Goal: Task Accomplishment & Management: Use online tool/utility

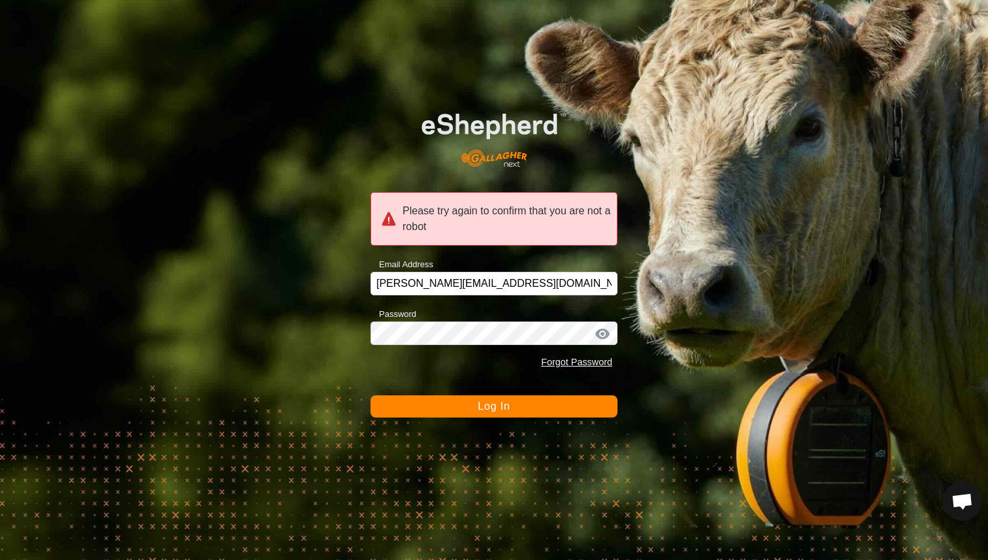
click at [471, 401] on button "Log In" at bounding box center [494, 406] width 247 height 22
click at [471, 410] on button "Log In" at bounding box center [494, 406] width 247 height 22
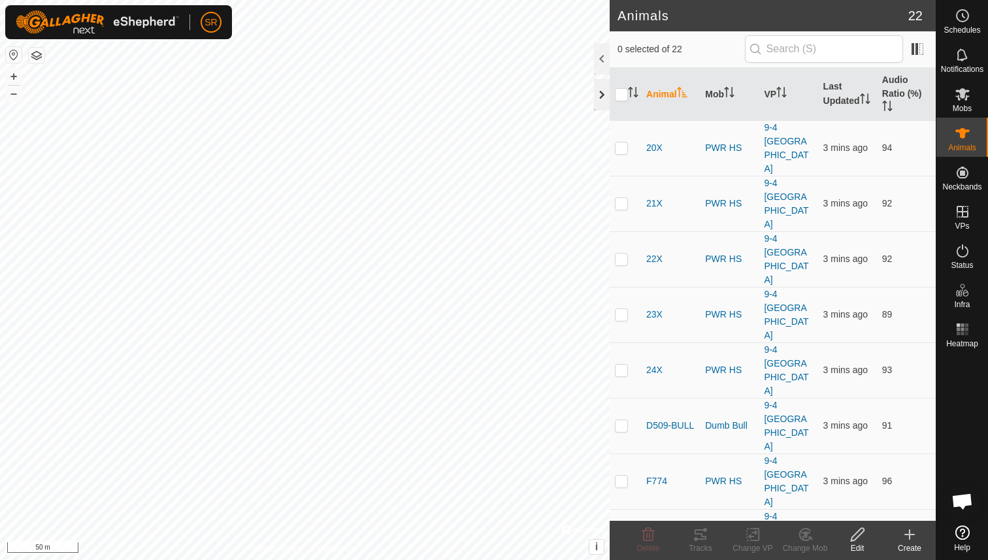
click at [601, 95] on div at bounding box center [602, 94] width 16 height 31
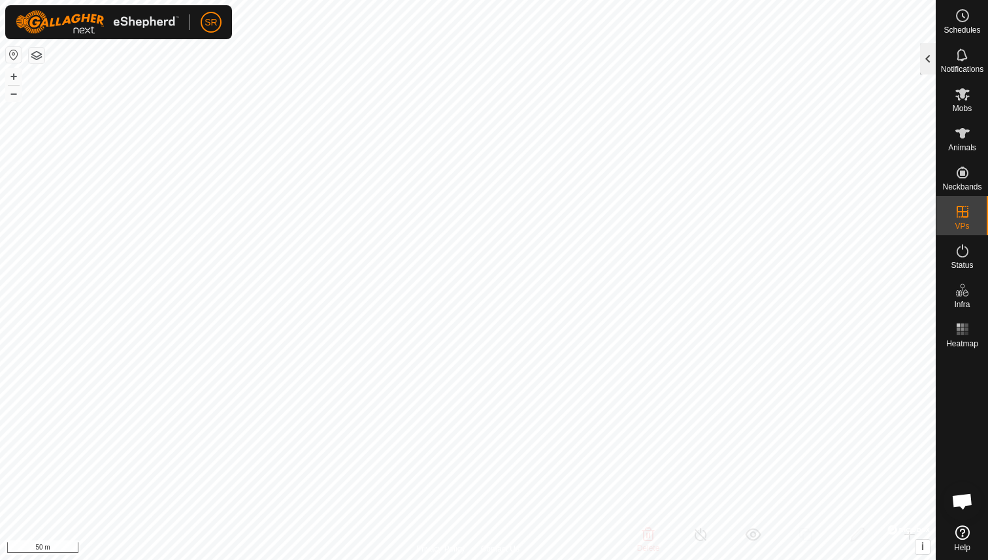
click at [929, 63] on div at bounding box center [928, 58] width 16 height 31
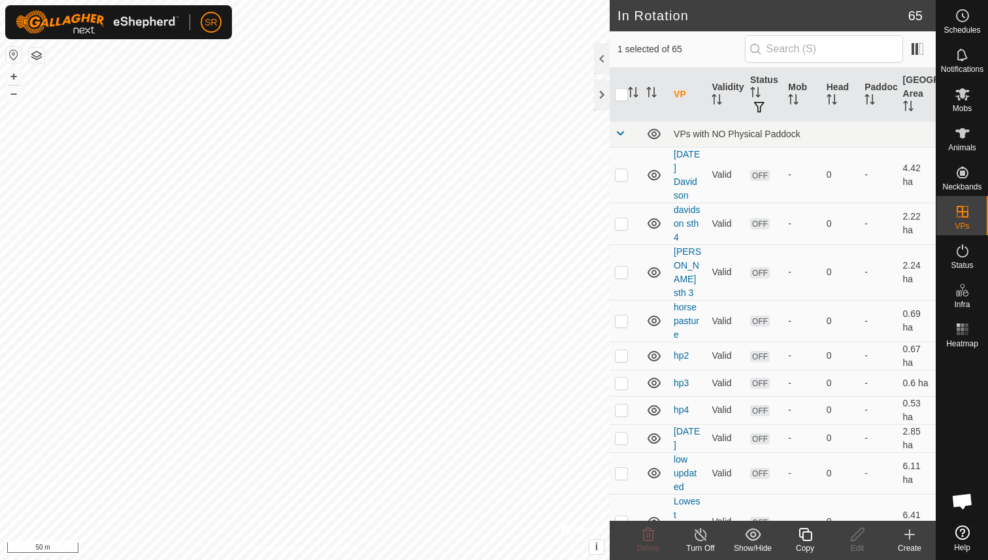
click at [808, 547] on div "Copy" at bounding box center [805, 548] width 52 height 12
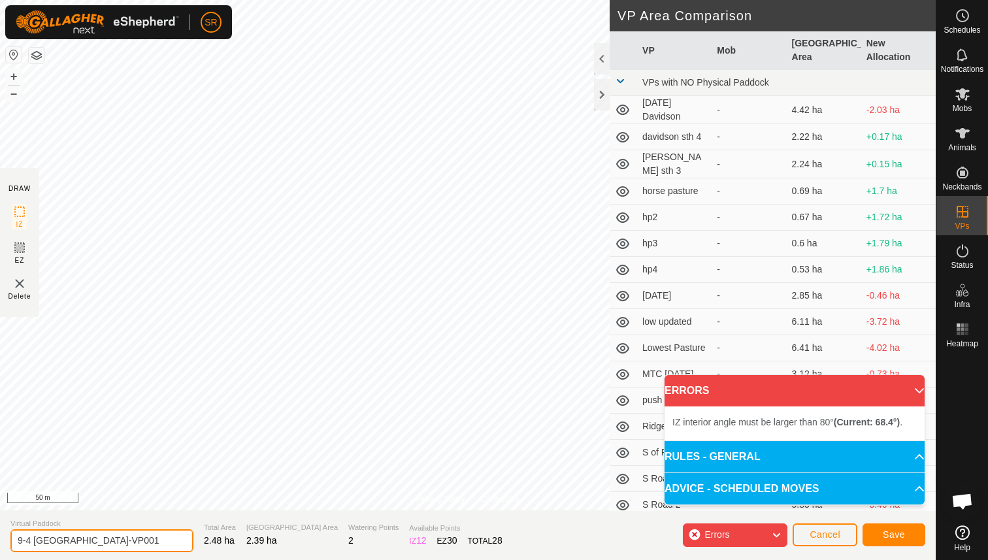
click at [102, 542] on input "9-4 [GEOGRAPHIC_DATA]-VP001" at bounding box center [101, 540] width 183 height 23
drag, startPoint x: 17, startPoint y: 541, endPoint x: 290, endPoint y: 550, distance: 272.7
click at [290, 550] on section "Virtual Paddock 9-4 [GEOGRAPHIC_DATA] w Water-VP001 Total Area 2.48 ha Grazing …" at bounding box center [468, 535] width 936 height 50
type input "[DATE]"
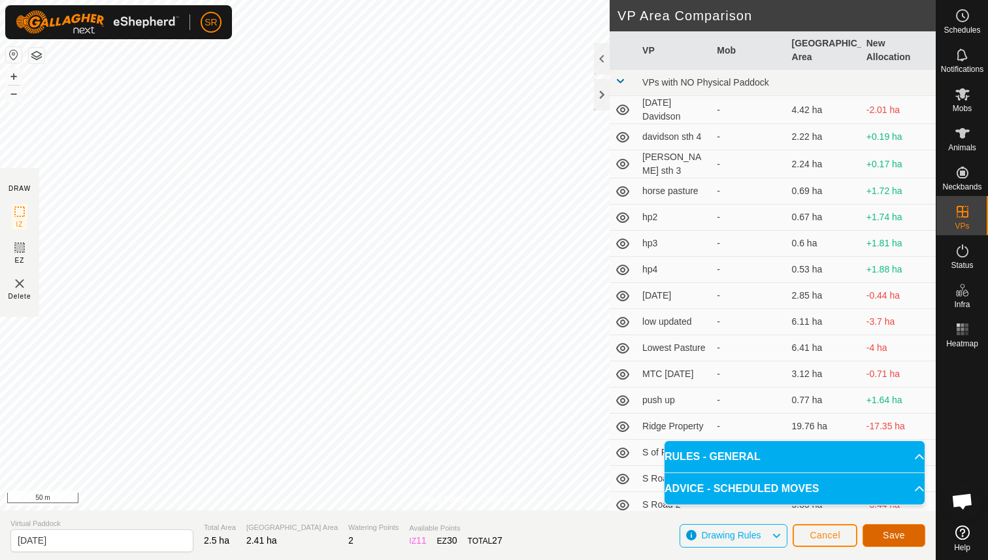
click at [903, 532] on span "Save" at bounding box center [894, 535] width 22 height 10
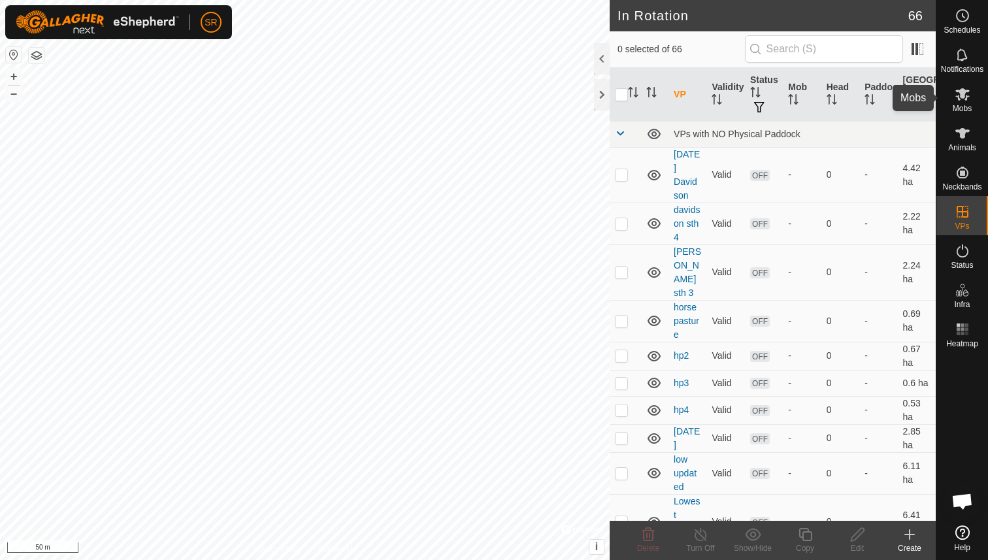
click at [968, 108] on span "Mobs" at bounding box center [962, 109] width 19 height 8
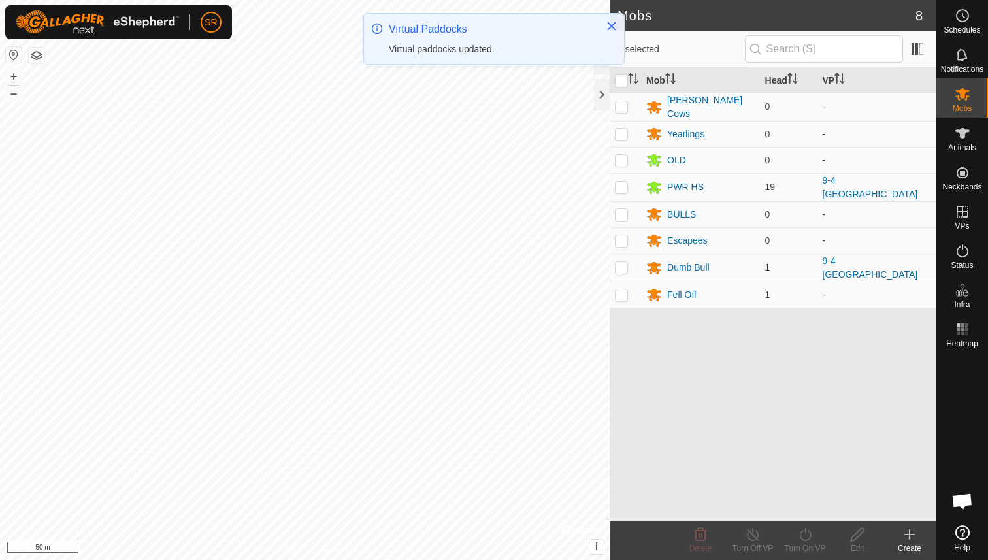
click at [625, 265] on p-checkbox at bounding box center [621, 267] width 13 height 10
checkbox input "true"
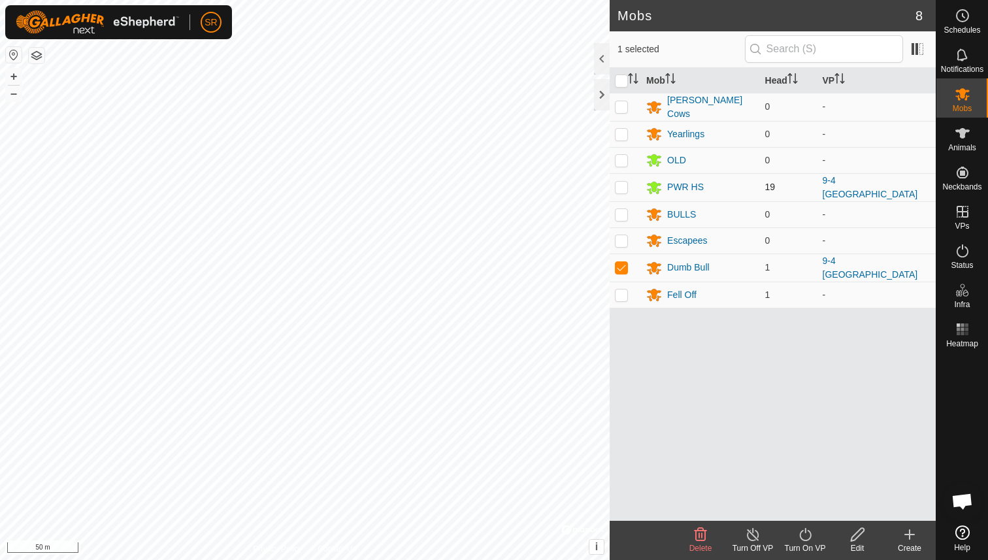
click at [622, 183] on p-checkbox at bounding box center [621, 187] width 13 height 10
checkbox input "true"
click at [806, 535] on icon at bounding box center [805, 535] width 16 height 16
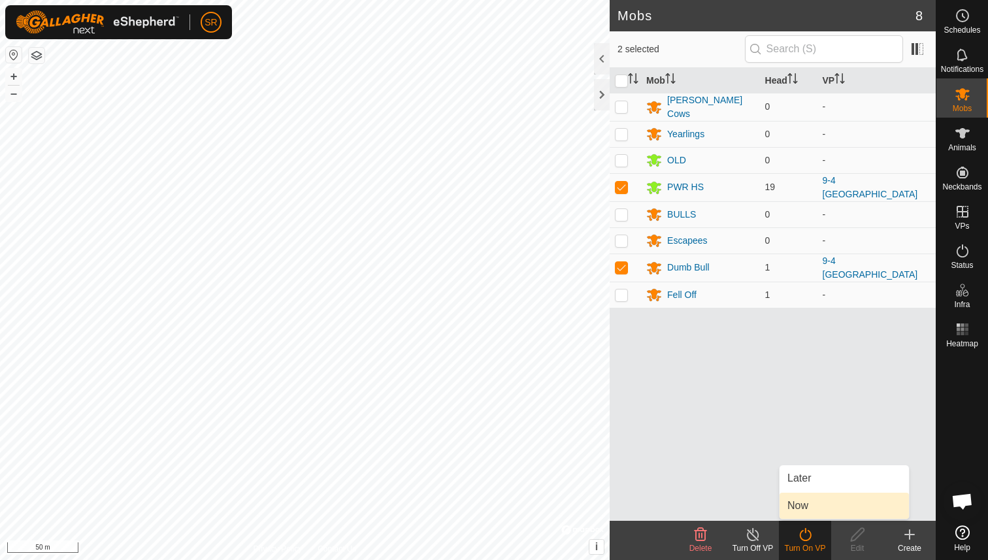
click at [807, 510] on link "Now" at bounding box center [844, 506] width 129 height 26
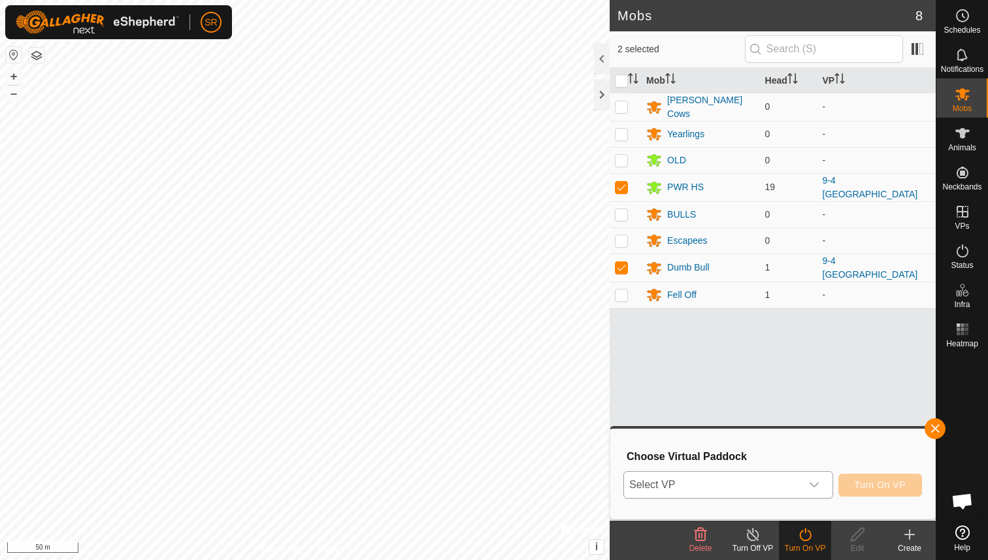
click at [816, 484] on icon "dropdown trigger" at bounding box center [814, 484] width 9 height 5
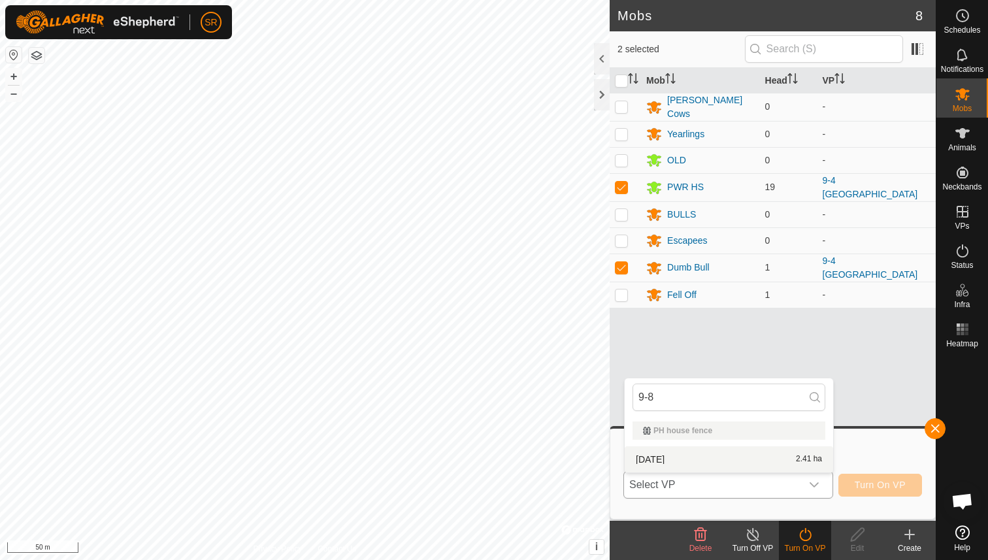
type input "9-8"
click at [652, 464] on li "[DATE] 2.41 ha" at bounding box center [729, 459] width 208 height 26
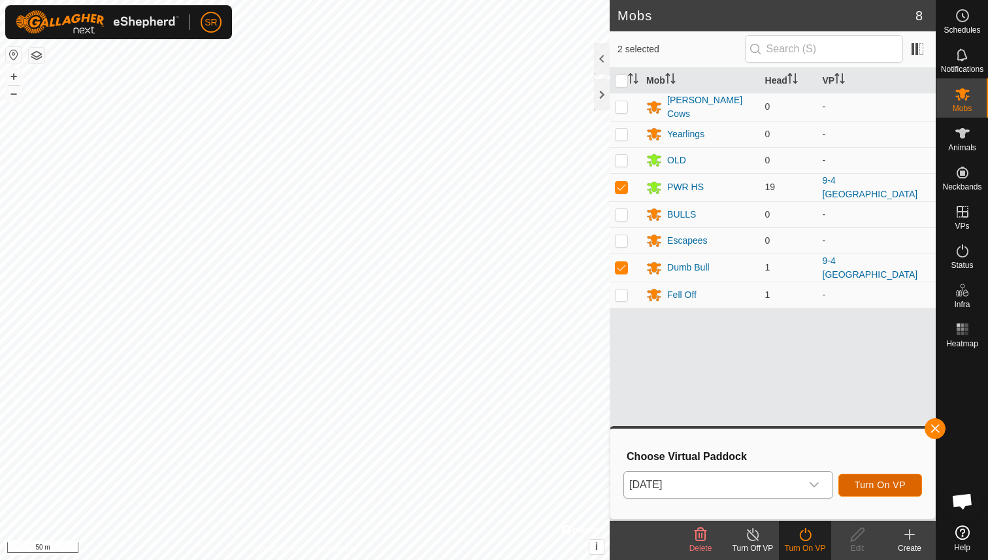
click at [893, 480] on span "Turn On VP" at bounding box center [880, 485] width 51 height 10
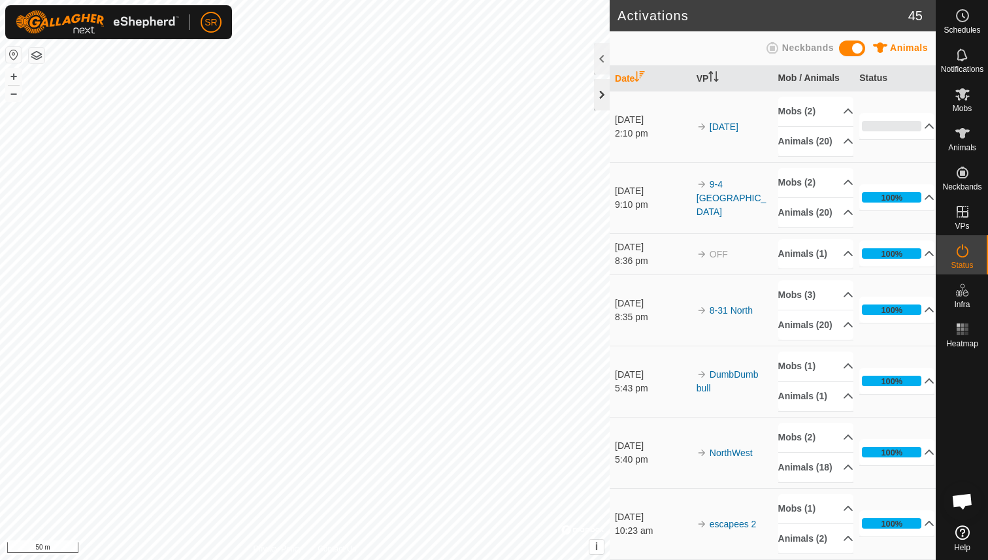
click at [606, 103] on div at bounding box center [602, 94] width 16 height 31
